Goal: Task Accomplishment & Management: Manage account settings

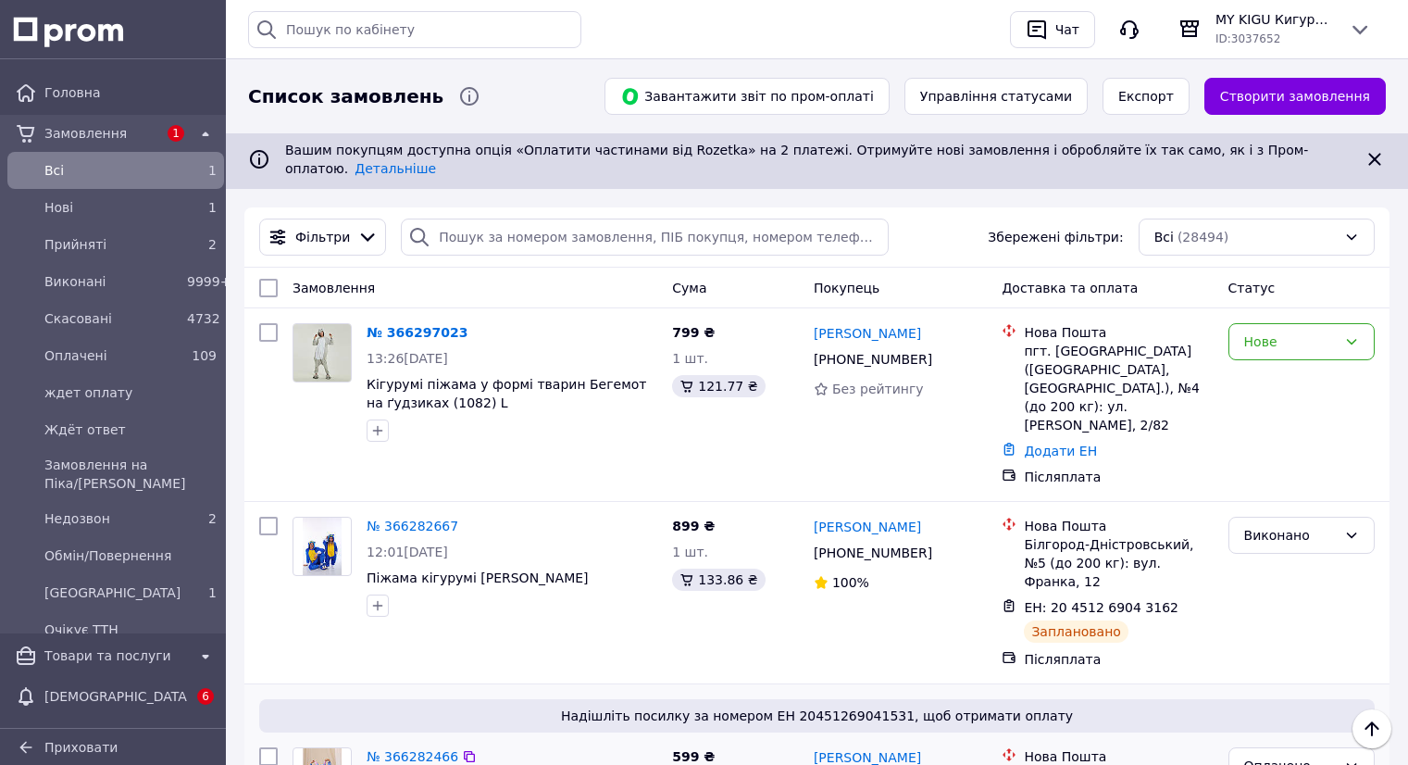
scroll to position [555, 0]
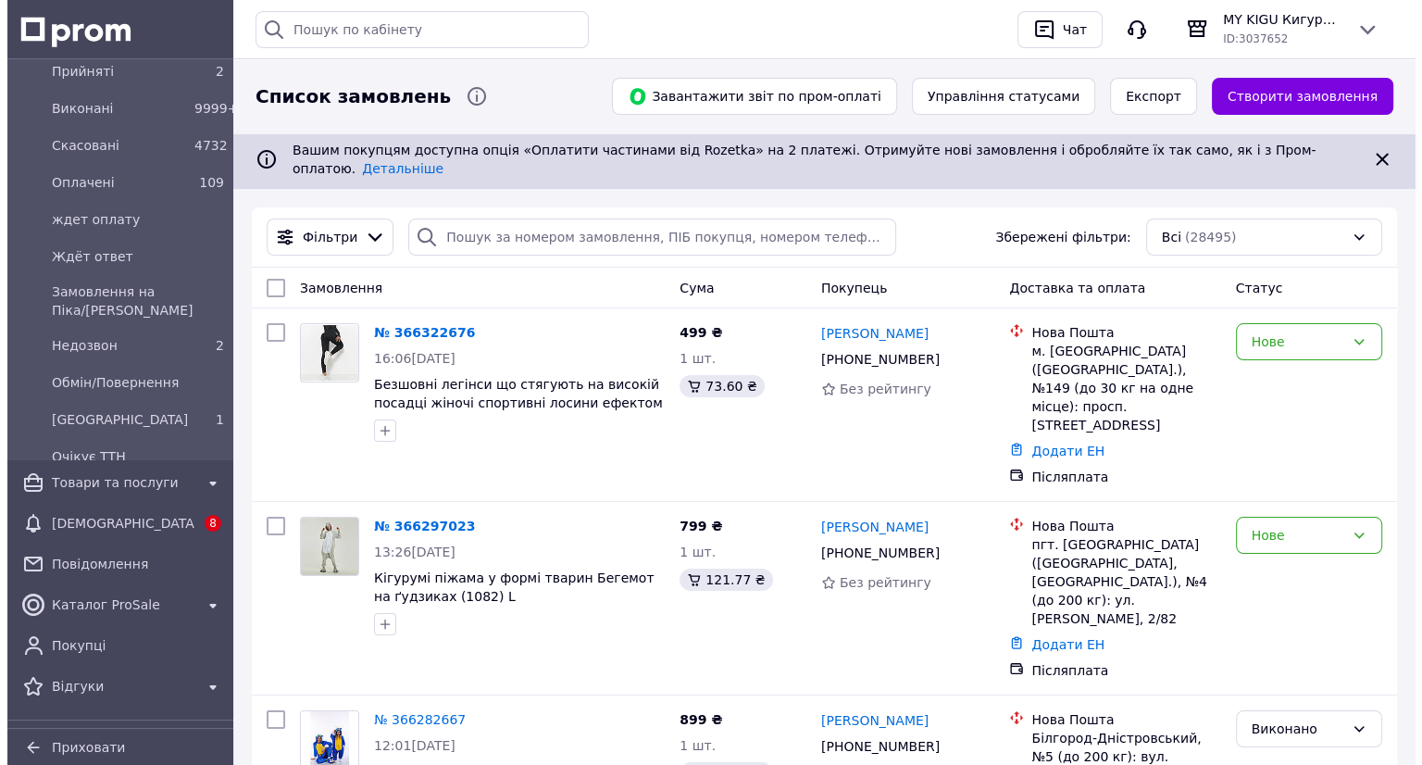
scroll to position [185, 0]
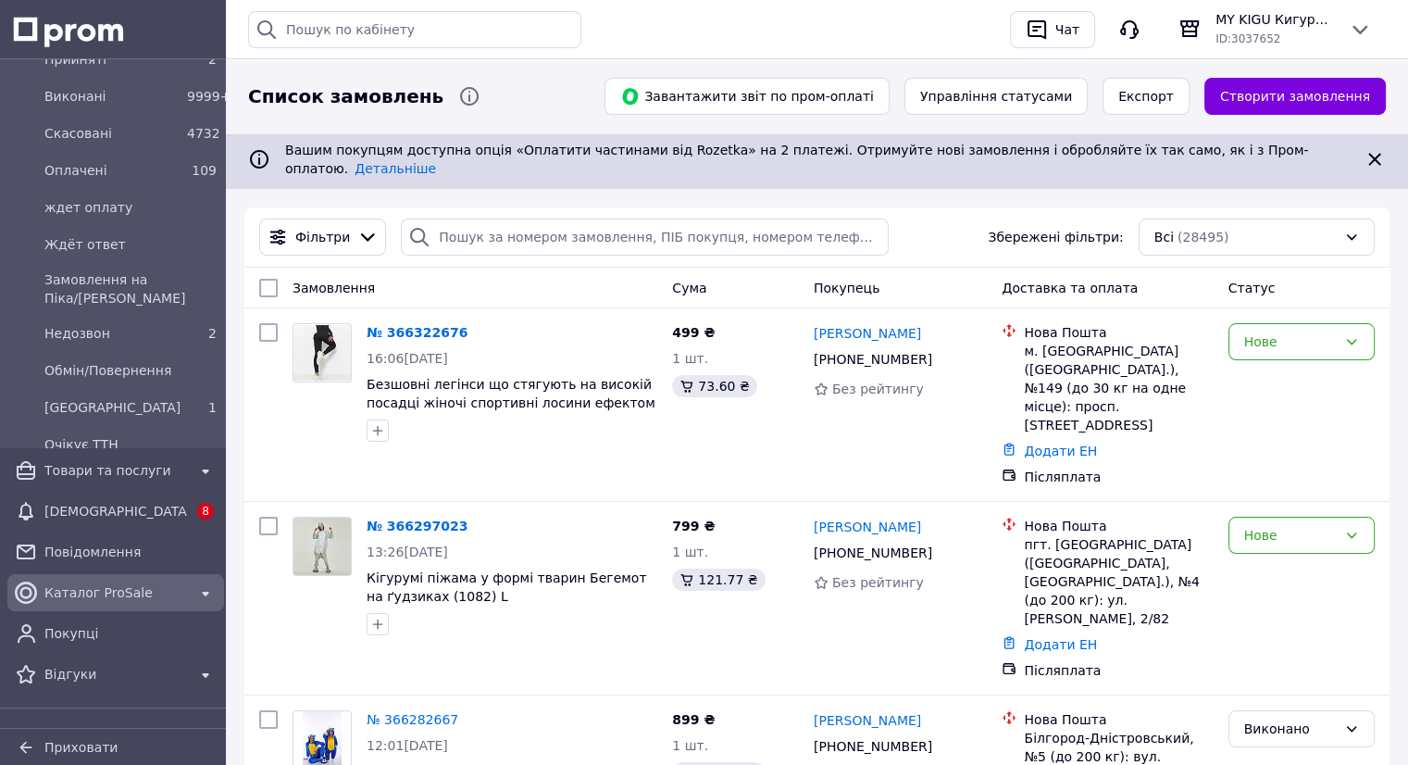
click at [113, 588] on span "Каталог ProSale" at bounding box center [115, 592] width 143 height 19
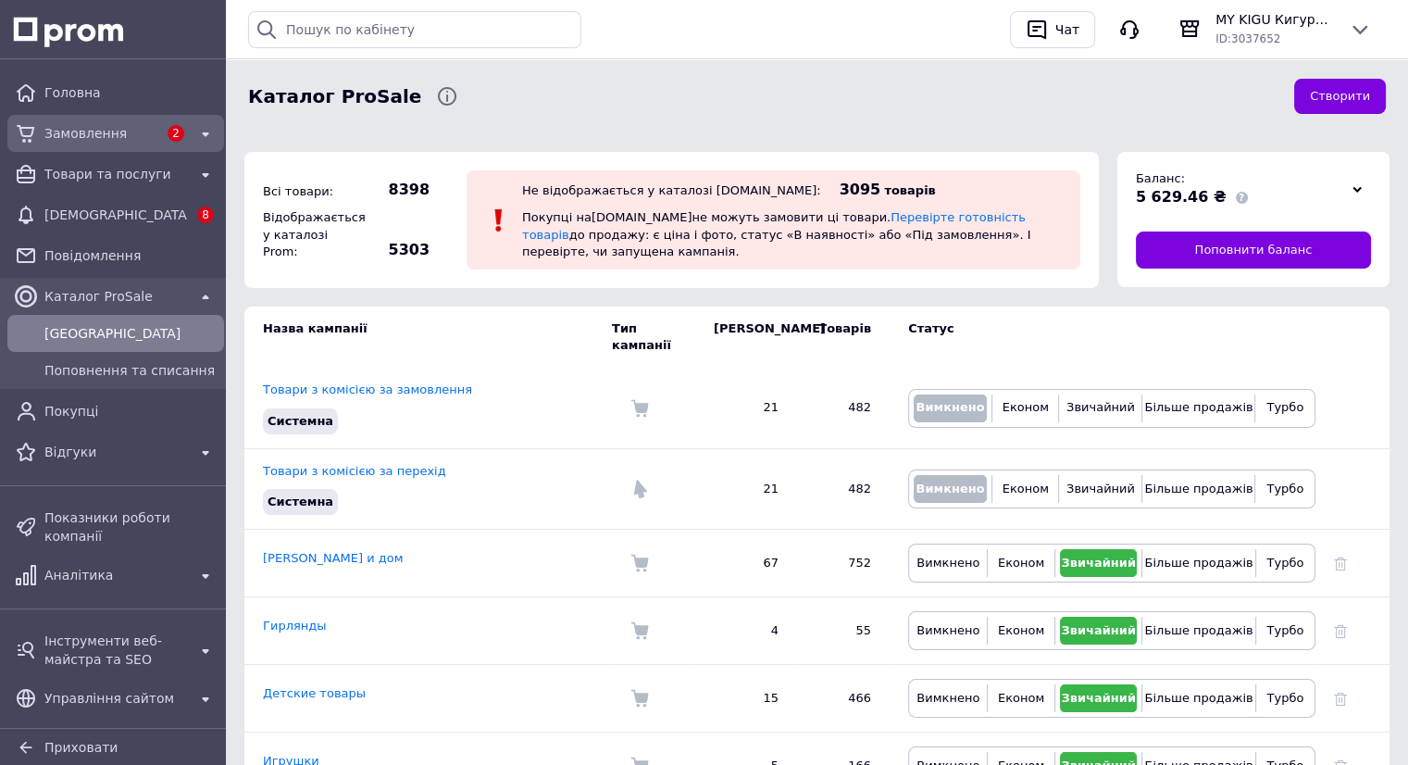
click at [111, 138] on span "Замовлення" at bounding box center [100, 133] width 113 height 19
